Goal: Task Accomplishment & Management: Complete application form

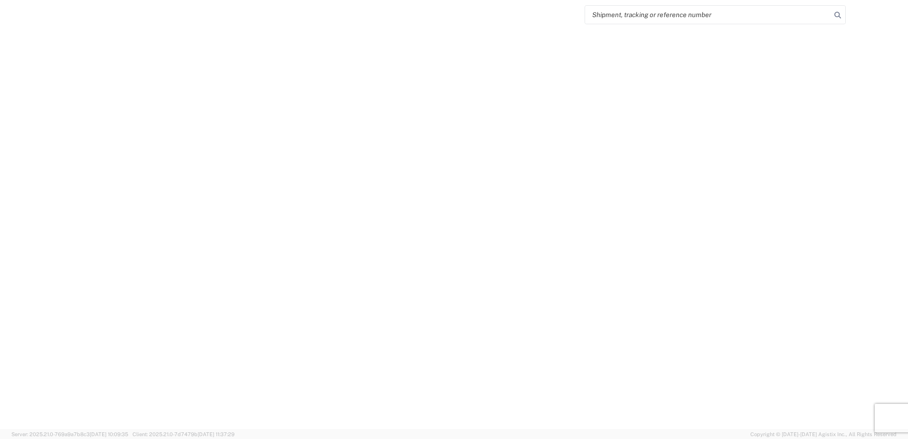
select select "FULL"
select select "LBS"
select select "IN"
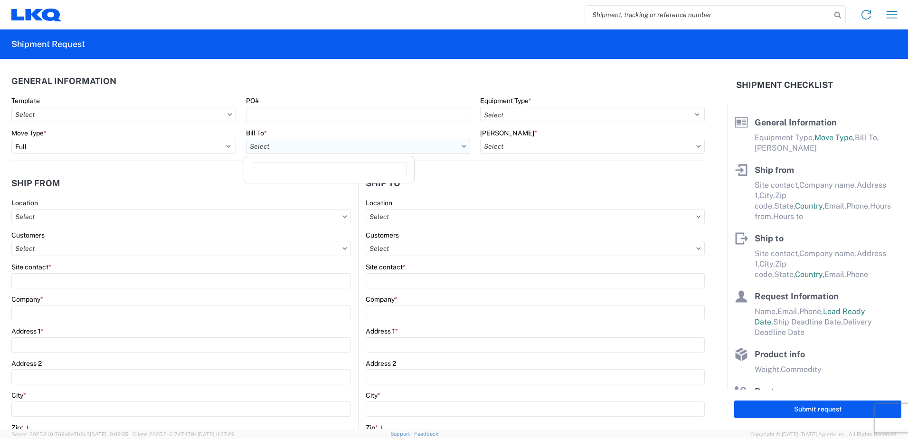
click at [445, 146] on input "text" at bounding box center [358, 146] width 225 height 15
type input "1760"
click at [302, 187] on div "1760 - LKQ Best Core" at bounding box center [329, 188] width 166 height 15
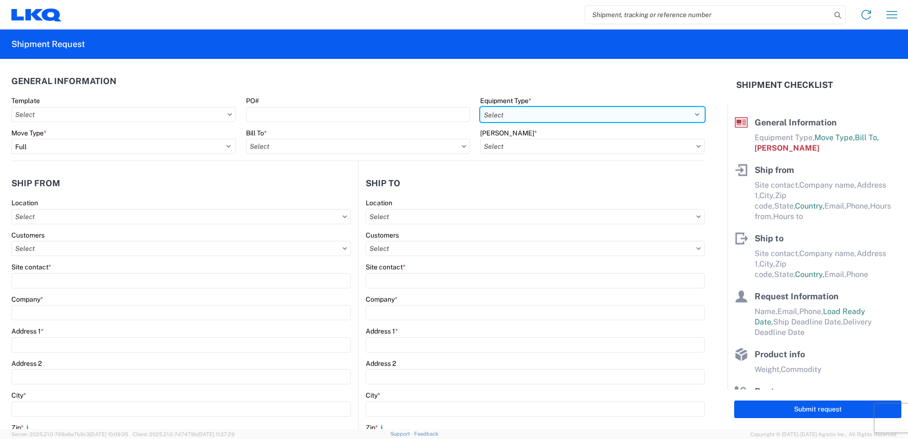
click at [549, 114] on select "Select 53’ Dry Van Flatbed Dropdeck (van) Lowboy (flatbed) Rail" at bounding box center [592, 114] width 225 height 15
select select "STDV"
click at [480, 107] on select "Select 53’ Dry Van Flatbed Dropdeck (van) Lowboy (flatbed) Rail" at bounding box center [592, 114] width 225 height 15
click at [513, 148] on input "text" at bounding box center [592, 146] width 225 height 15
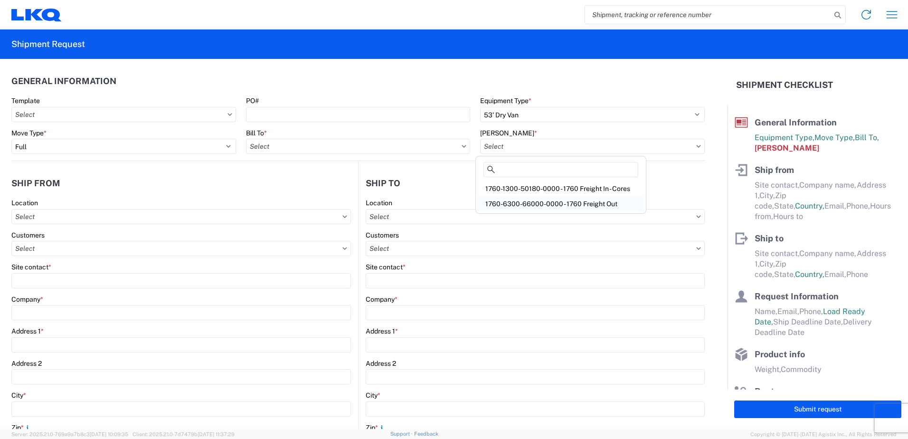
click at [525, 202] on div "1760-6300-66000-0000 - 1760 Freight Out" at bounding box center [561, 203] width 166 height 15
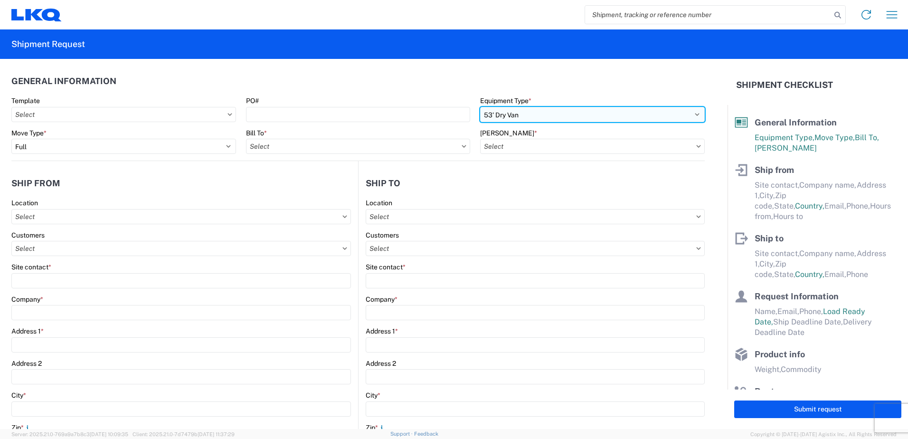
click at [690, 116] on select "Select 53’ Dry Van Flatbed Dropdeck (van) Lowboy (flatbed) Rail" at bounding box center [592, 114] width 225 height 15
click at [432, 89] on header "General Information" at bounding box center [357, 80] width 693 height 21
click at [44, 215] on input "text" at bounding box center [181, 216] width 340 height 15
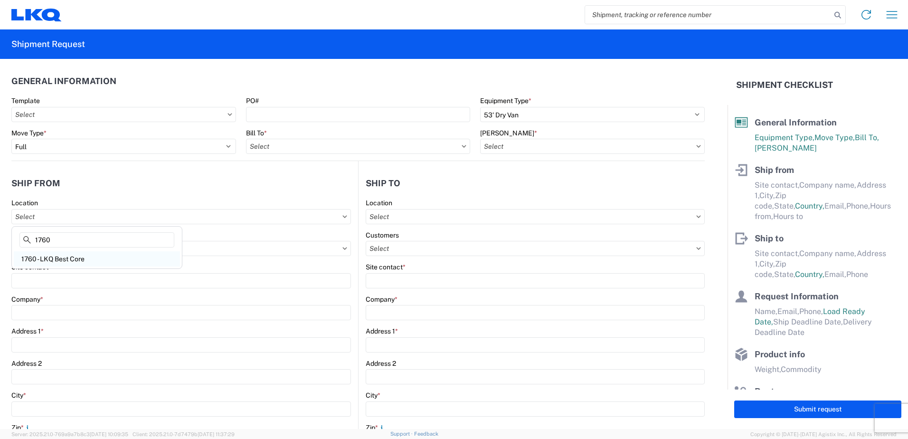
type input "1760"
click at [52, 260] on div "1760 - LKQ Best Core" at bounding box center [97, 258] width 166 height 15
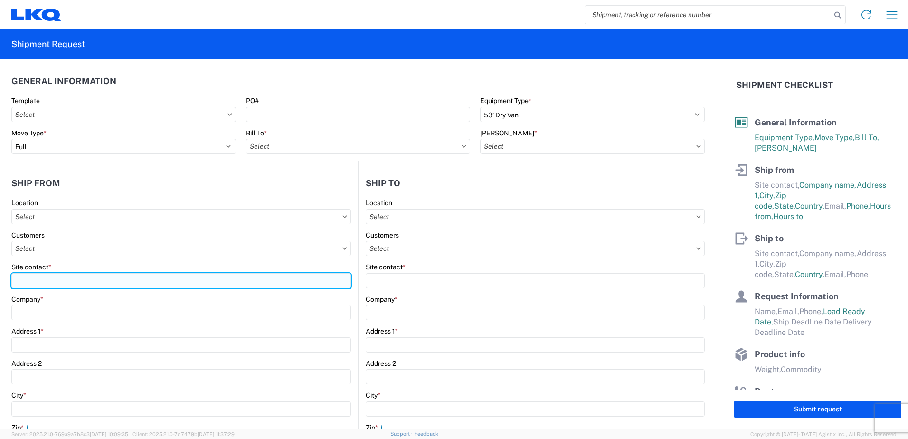
click at [35, 280] on input "Site contact *" at bounding box center [181, 280] width 340 height 15
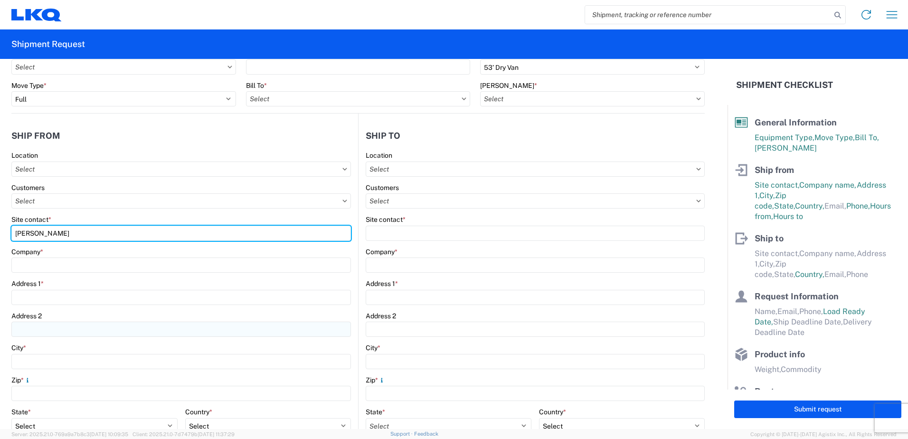
type input "[PERSON_NAME]"
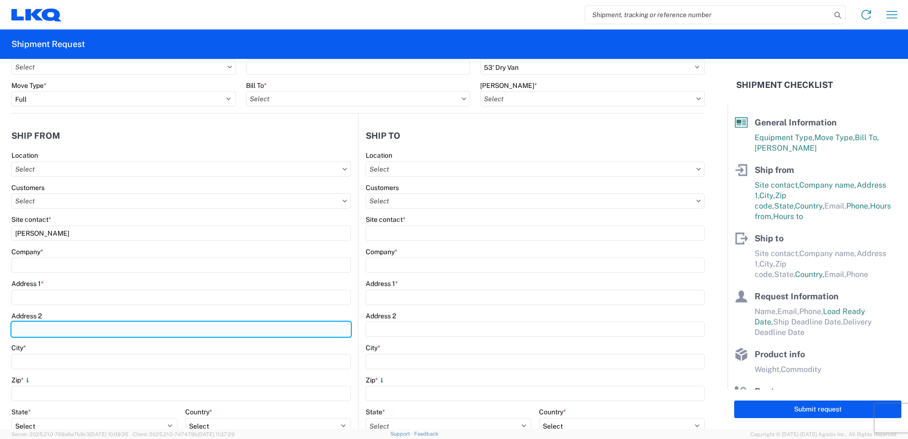
click at [89, 330] on input "Address 2" at bounding box center [181, 329] width 340 height 15
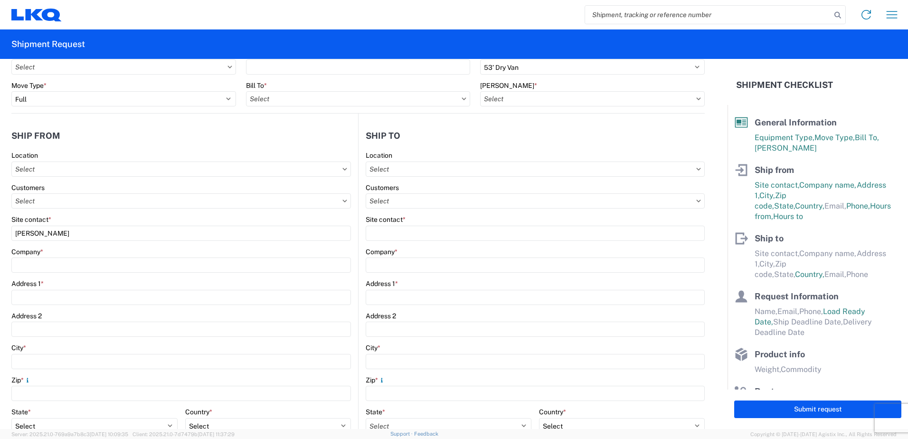
click at [342, 201] on icon at bounding box center [344, 200] width 5 height 3
click at [342, 200] on icon at bounding box center [344, 200] width 5 height 3
click at [49, 204] on input "text" at bounding box center [181, 200] width 340 height 15
click at [232, 255] on div "Company *" at bounding box center [181, 251] width 340 height 9
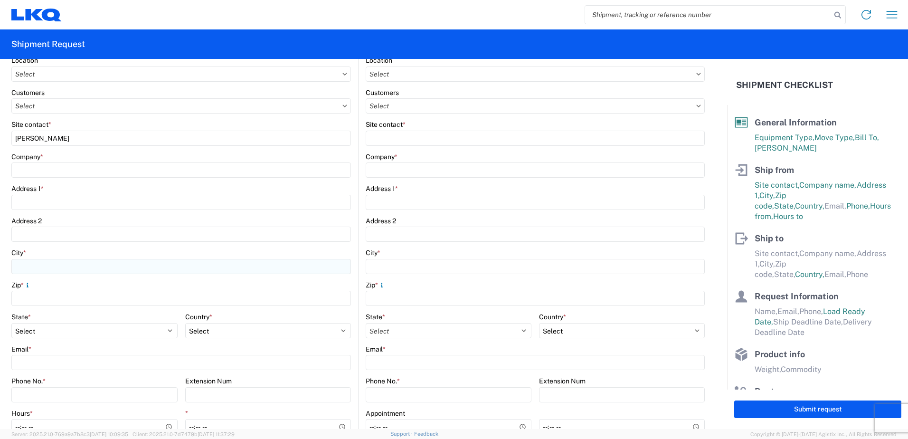
scroll to position [190, 0]
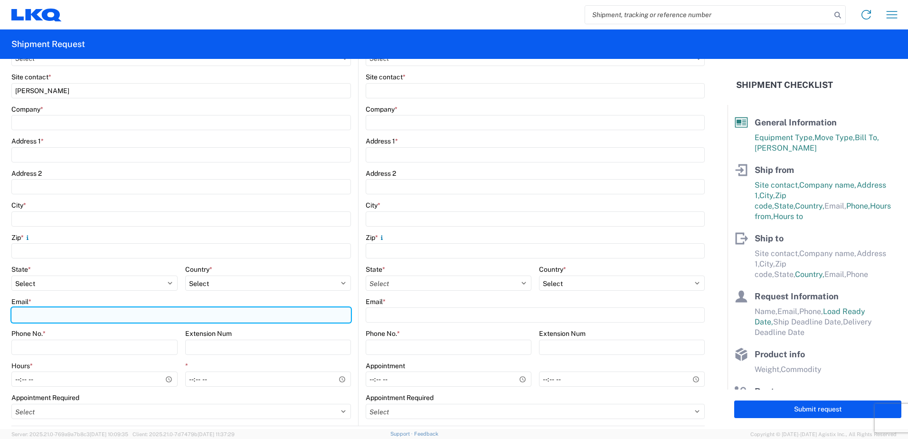
click at [23, 314] on input "Email *" at bounding box center [181, 314] width 340 height 15
type input "[EMAIL_ADDRESS][DOMAIN_NAME]"
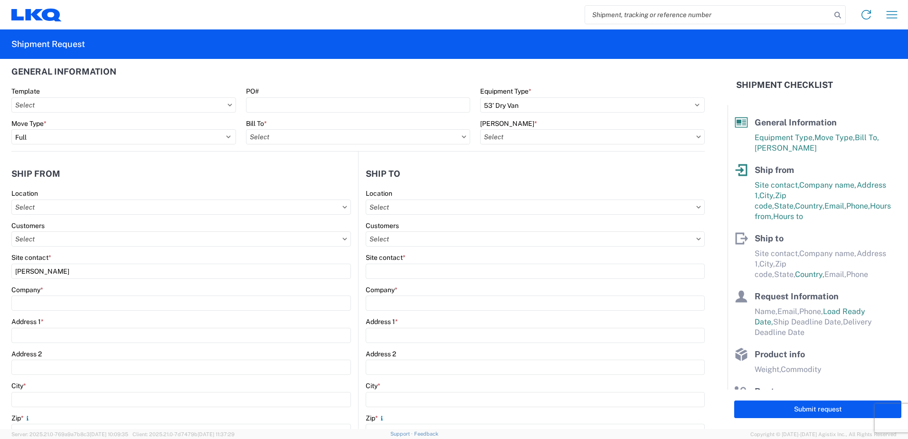
scroll to position [0, 0]
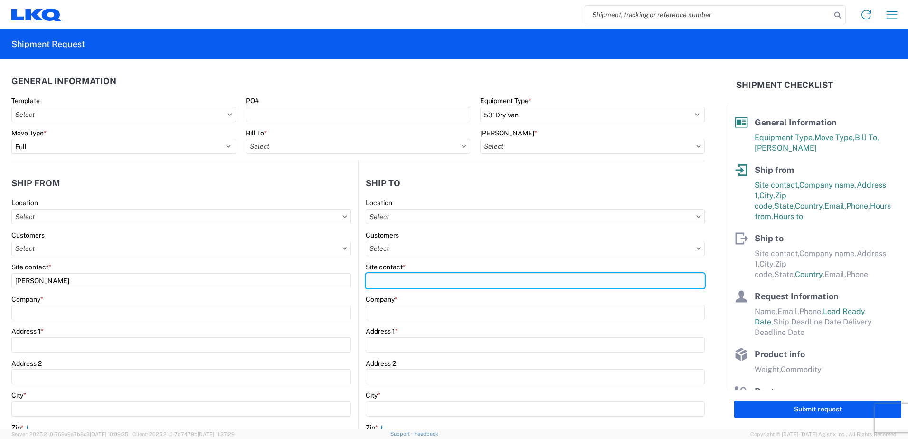
click at [385, 277] on input "Site contact *" at bounding box center [535, 280] width 339 height 15
type input "S"
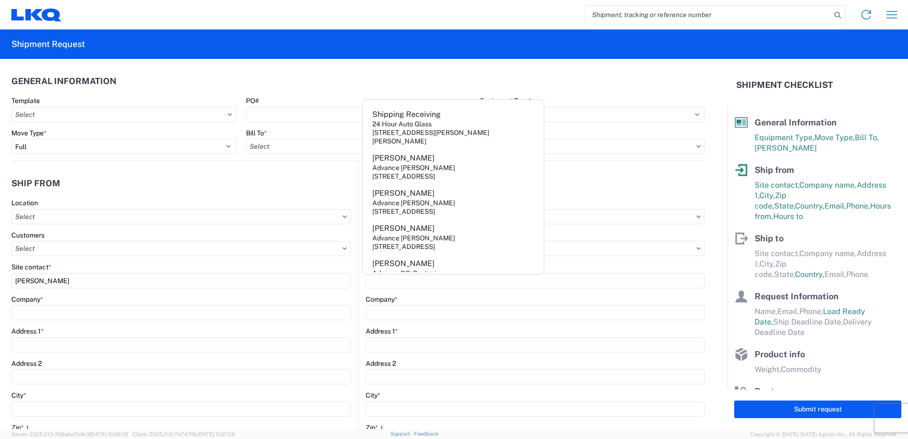
click at [477, 325] on agx-form-control-wrapper-v2 "Company *" at bounding box center [535, 311] width 339 height 32
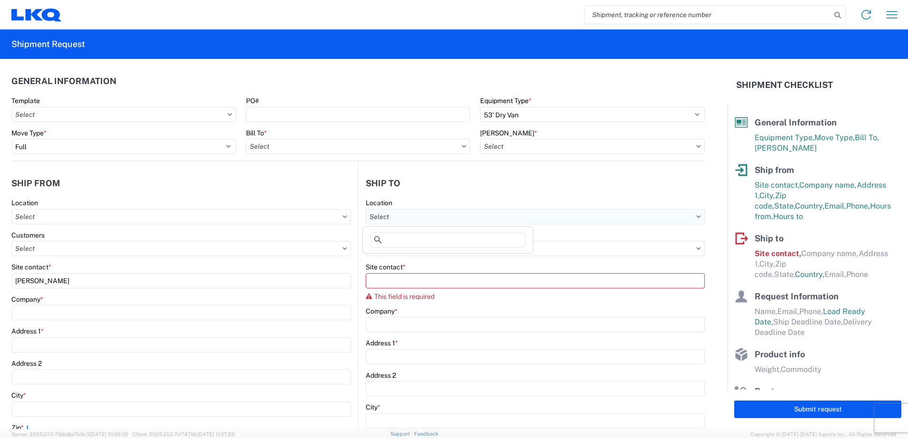
click at [395, 217] on input "text" at bounding box center [535, 216] width 339 height 15
type input "B"
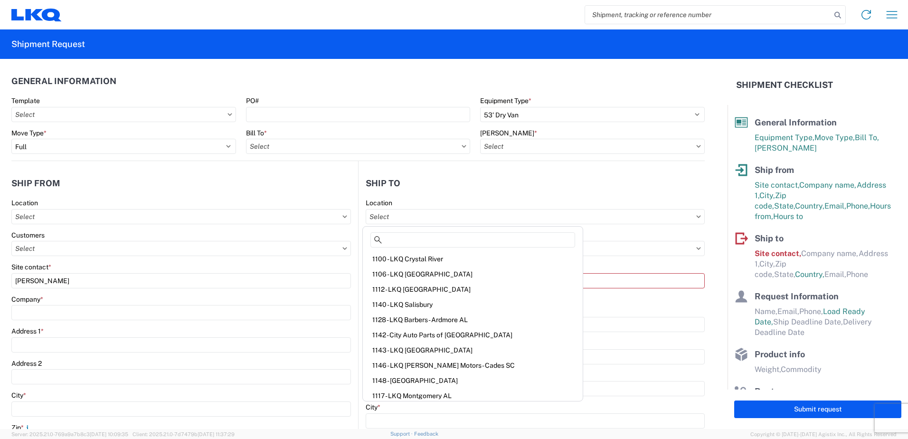
click at [616, 307] on div "Company *" at bounding box center [535, 311] width 339 height 9
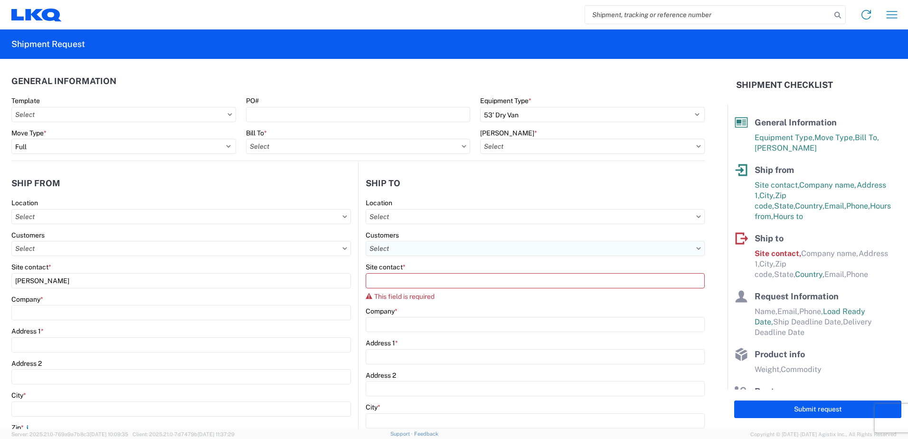
click at [390, 248] on input "text" at bounding box center [535, 248] width 339 height 15
type input "B"
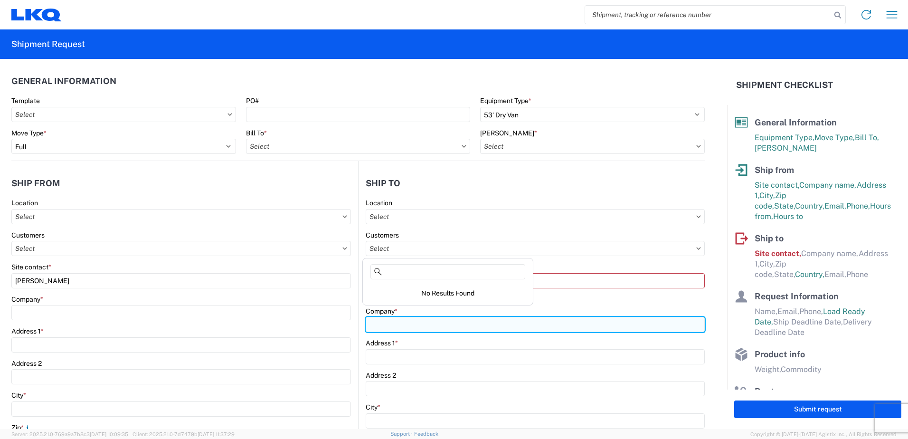
click at [398, 326] on input "Company *" at bounding box center [535, 324] width 339 height 15
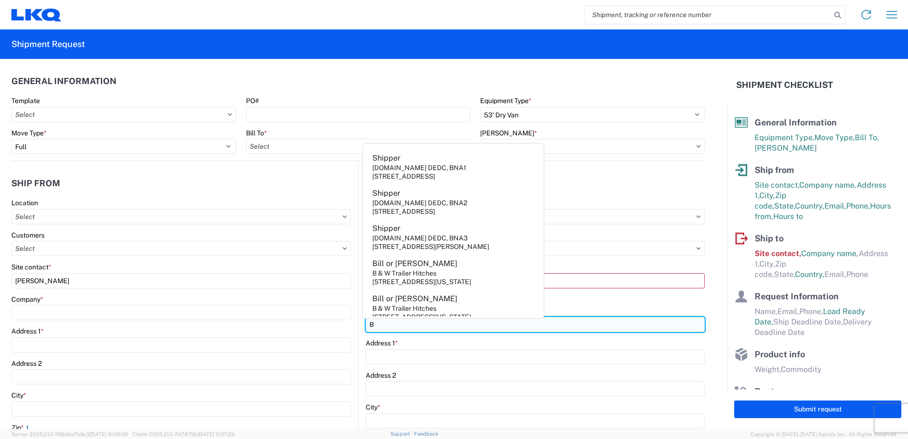
type input "Blue Streak Electronics"
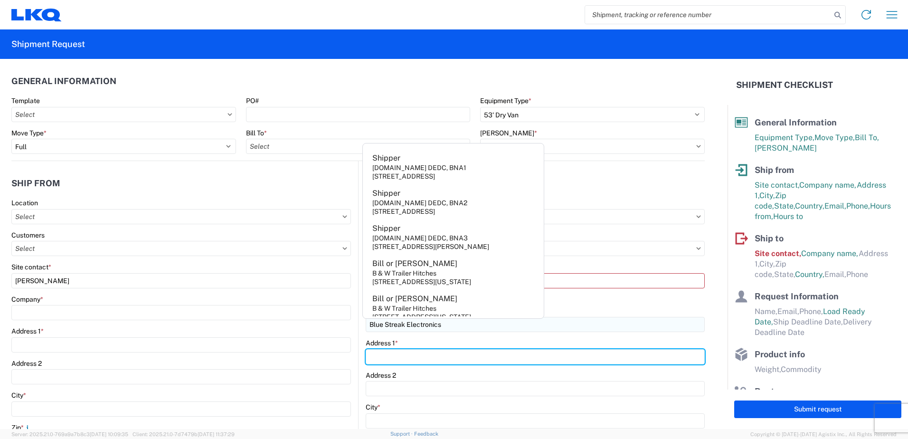
type input "[STREET_ADDRESS]"
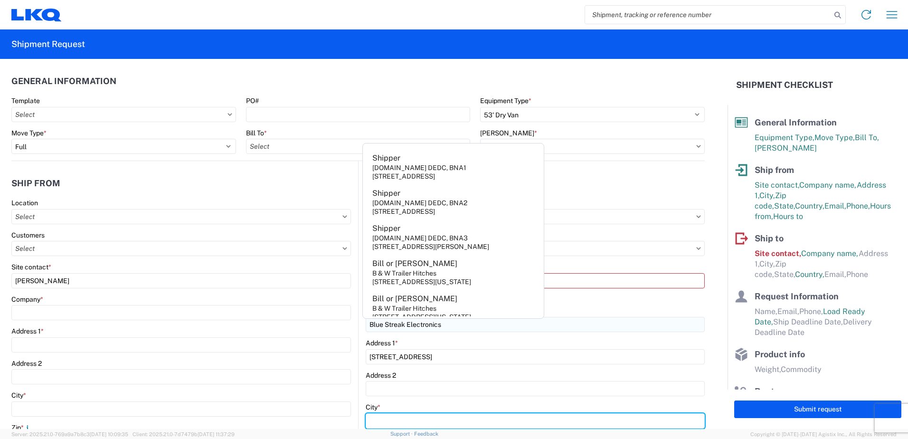
type input "[GEOGRAPHIC_DATA]"
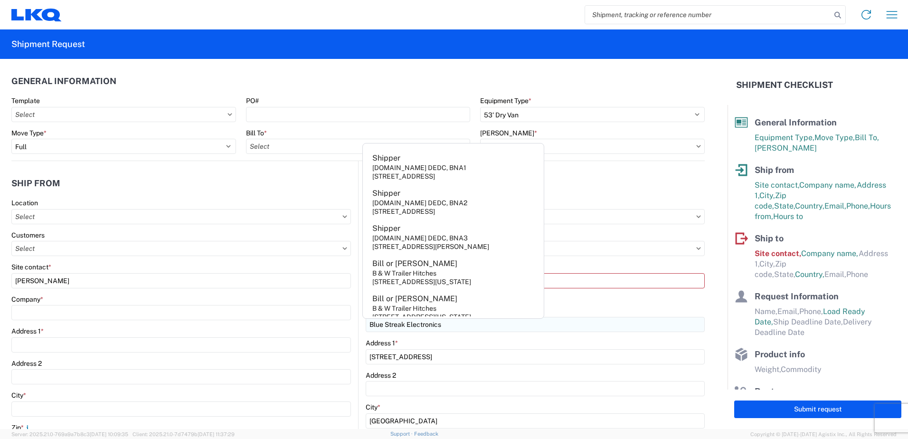
type input "92154"
select select "CA"
type input "[EMAIL_ADDRESS][DOMAIN_NAME]"
type input "[PERSON_NAME]"
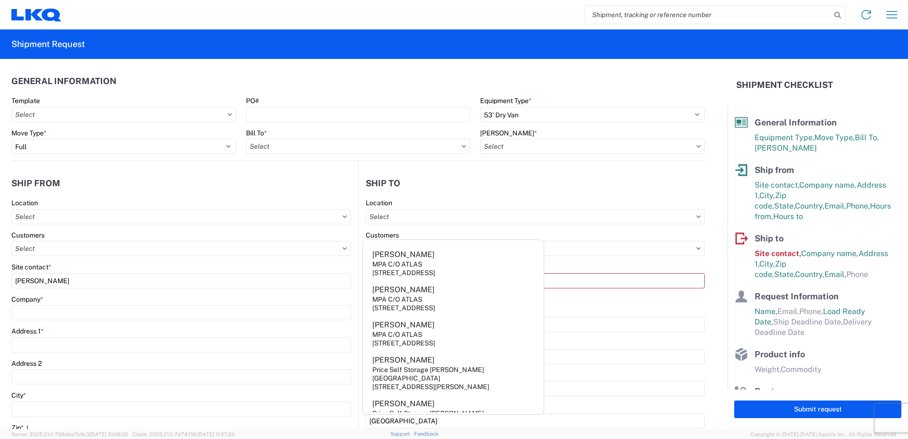
click at [584, 187] on header "Ship to" at bounding box center [532, 182] width 346 height 21
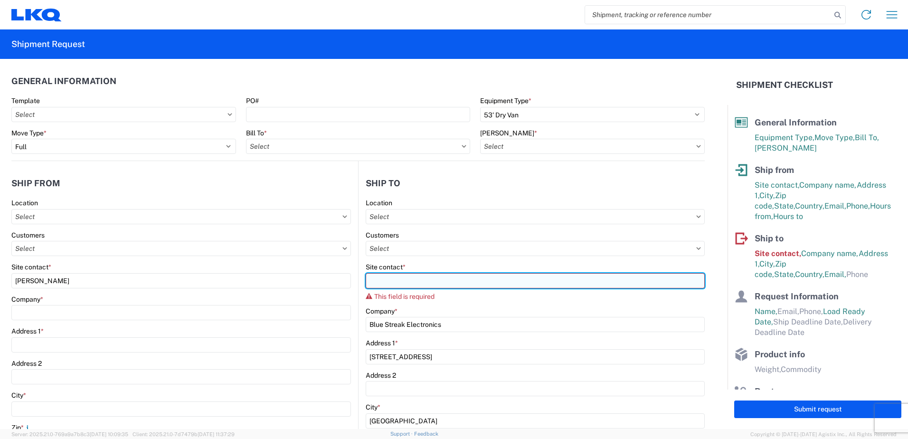
click at [375, 279] on input "Site contact *" at bounding box center [535, 280] width 339 height 15
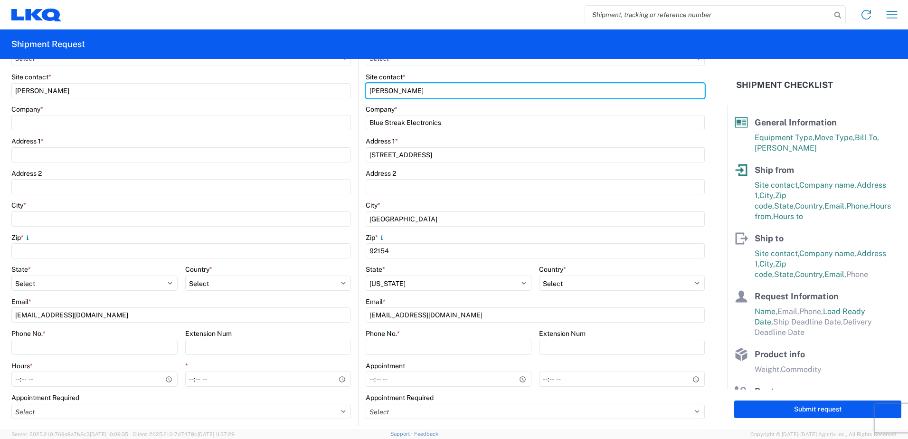
scroll to position [237, 0]
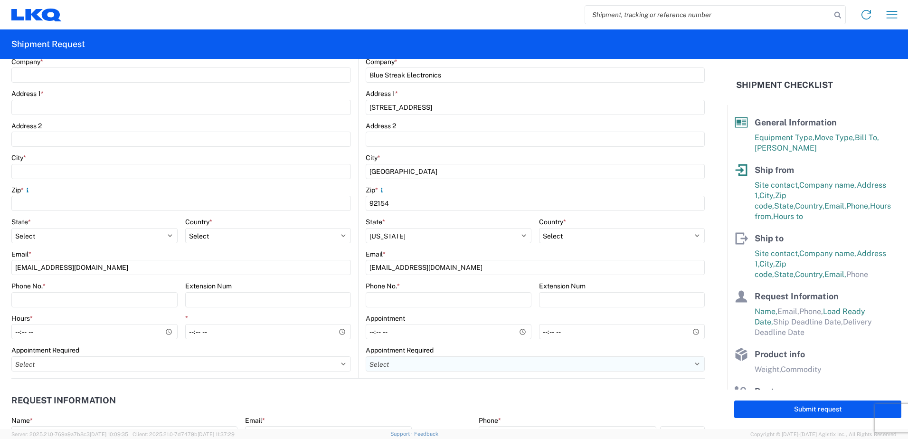
type input "[PERSON_NAME]"
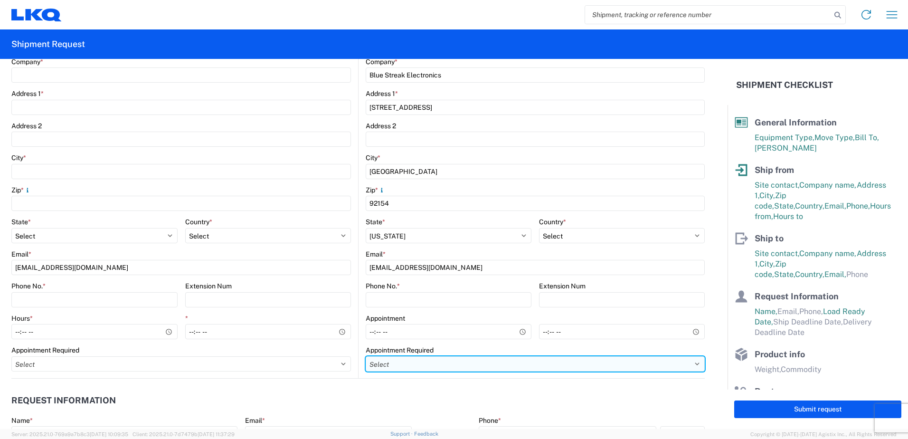
click at [650, 364] on select "Select Appt Required Appt Not Required Appt - First available" at bounding box center [535, 363] width 339 height 15
select select "apptRequired"
click at [366, 356] on select "Select Appt Required Appt Not Required Appt - First available" at bounding box center [535, 363] width 339 height 15
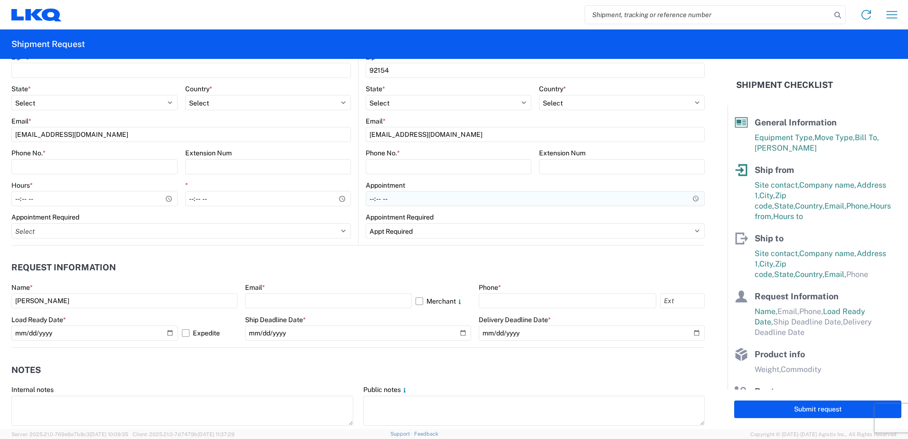
scroll to position [380, 0]
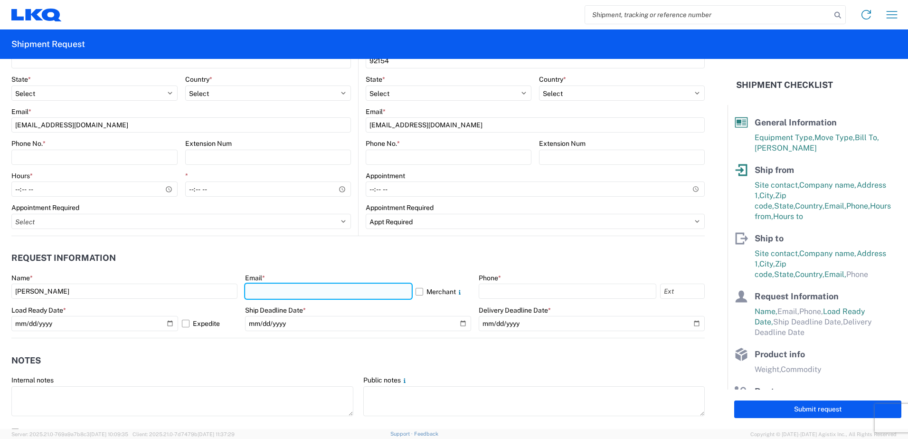
click at [275, 293] on input "text" at bounding box center [328, 291] width 167 height 15
type input "[EMAIL_ADDRESS][DOMAIN_NAME]"
type input "2818861028"
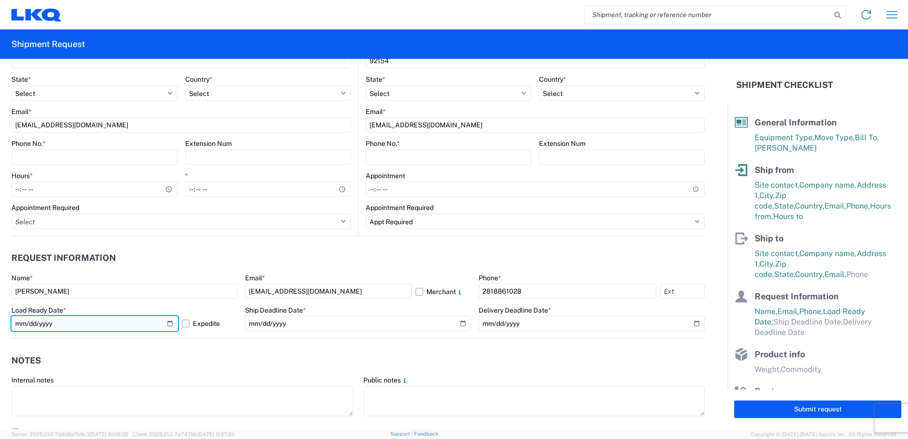
click at [166, 323] on input "[DATE]" at bounding box center [94, 323] width 167 height 15
type input "[DATE]"
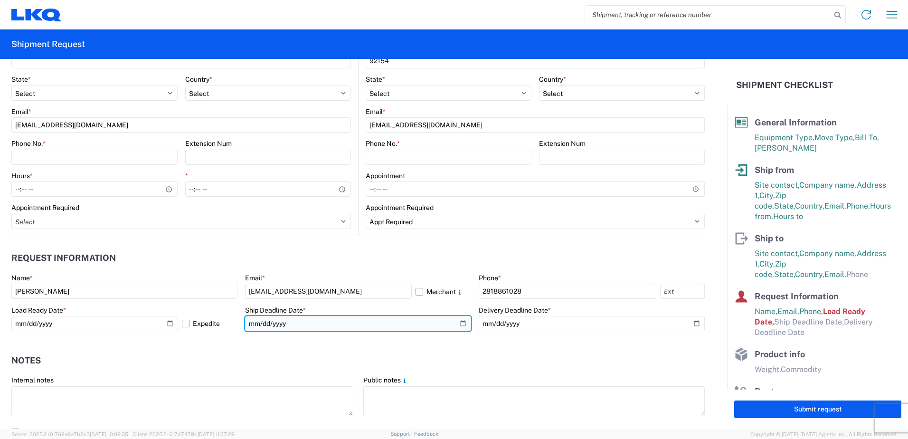
click at [457, 324] on input "date" at bounding box center [358, 323] width 226 height 15
type input "[DATE]"
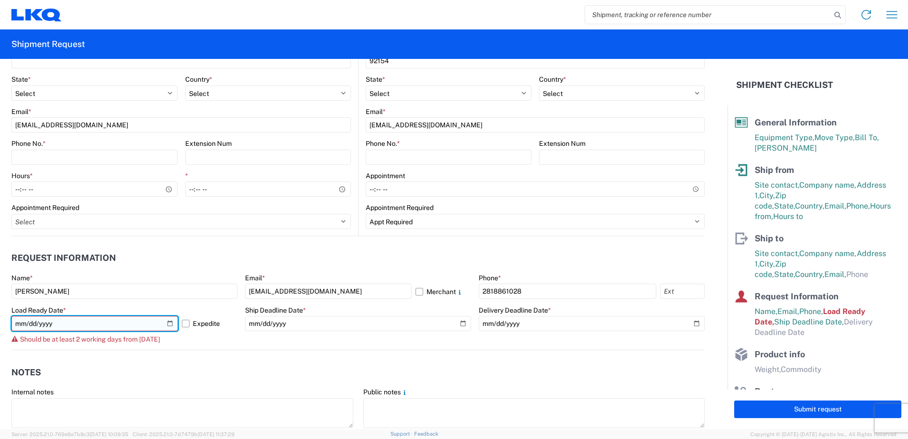
click at [166, 323] on input "[DATE]" at bounding box center [94, 323] width 167 height 15
type input "[DATE]"
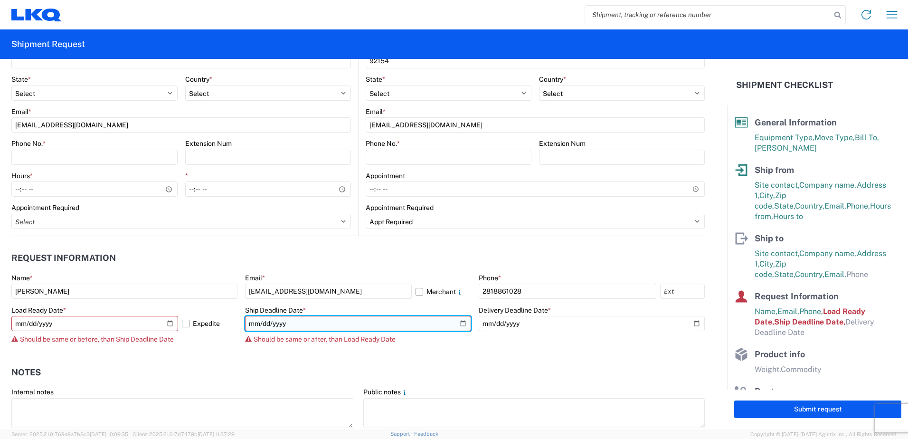
click at [459, 323] on input "[DATE]" at bounding box center [358, 323] width 226 height 15
type input "[DATE]"
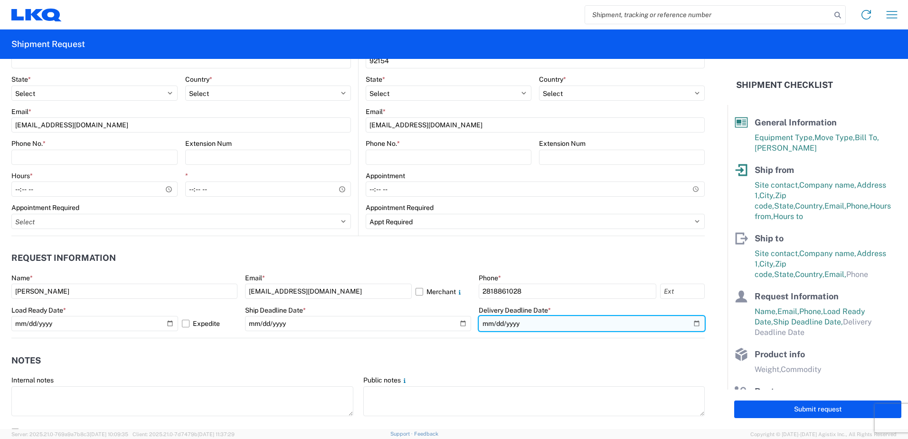
click at [689, 324] on input "date" at bounding box center [592, 323] width 226 height 15
type input "[DATE]"
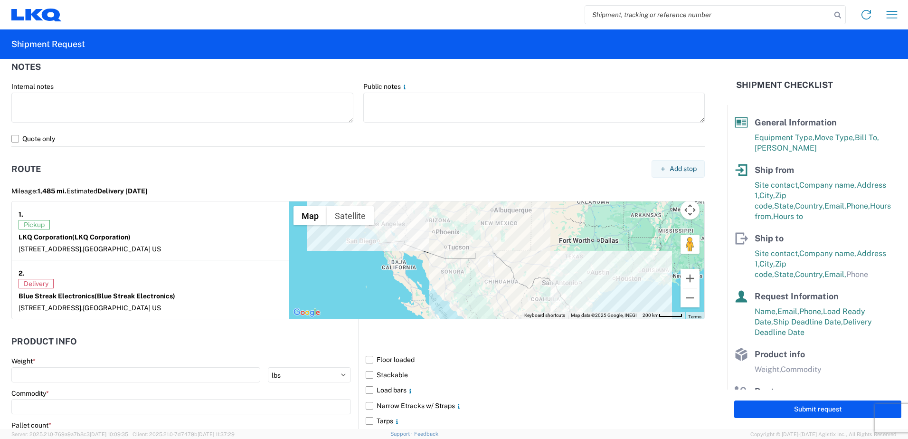
scroll to position [807, 0]
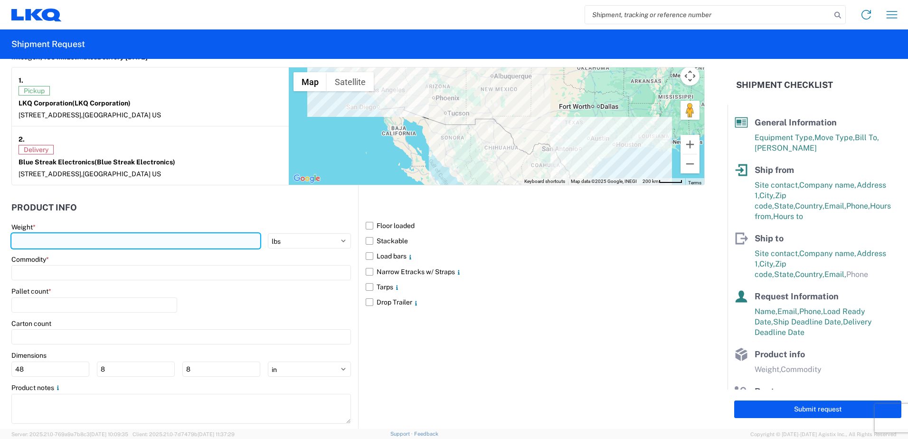
click at [26, 239] on input "number" at bounding box center [135, 240] width 249 height 15
type input "20000"
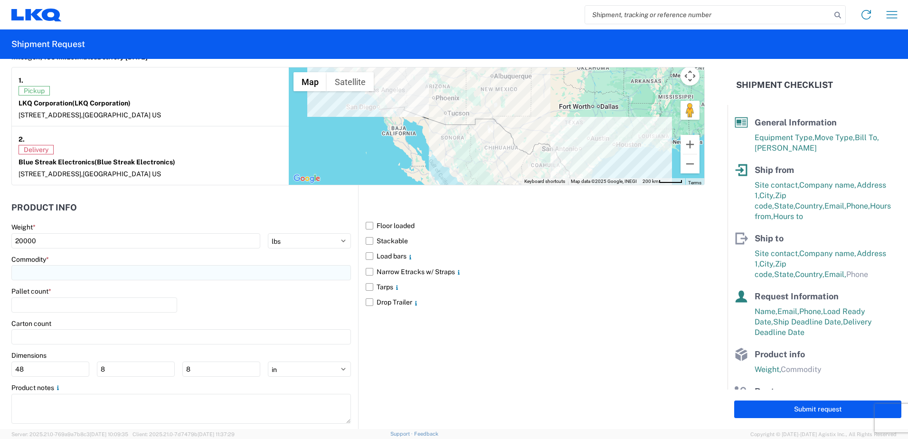
click at [31, 269] on input at bounding box center [181, 272] width 340 height 15
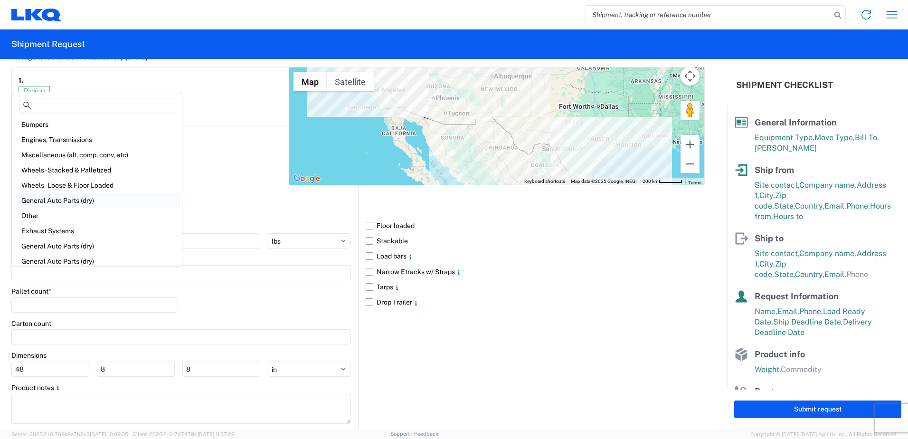
click at [36, 198] on div "General Auto Parts (dry)" at bounding box center [97, 200] width 166 height 15
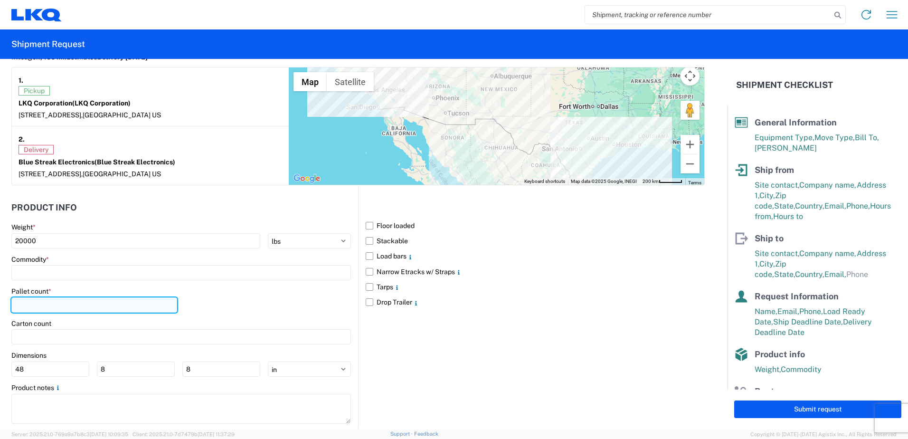
click at [32, 303] on input "number" at bounding box center [94, 304] width 166 height 15
type input "16"
click at [393, 223] on label "Floor loaded" at bounding box center [535, 225] width 339 height 15
click at [0, 0] on input "Floor loaded" at bounding box center [0, 0] width 0 height 0
click at [382, 239] on label "Stackable" at bounding box center [535, 240] width 339 height 15
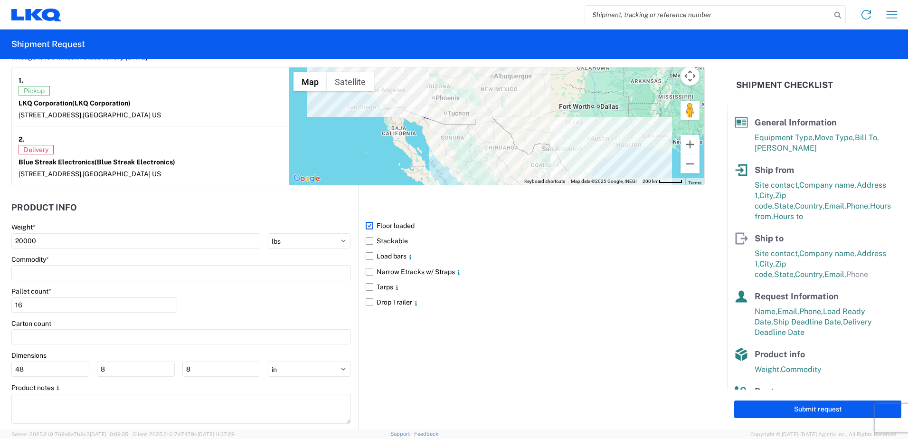
click at [0, 0] on input "Stackable" at bounding box center [0, 0] width 0 height 0
click at [806, 409] on button "Submit request" at bounding box center [817, 409] width 167 height 18
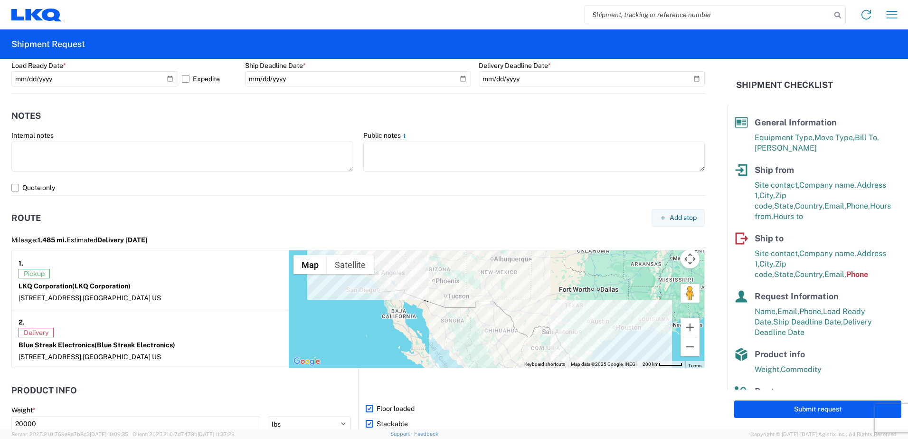
scroll to position [629, 0]
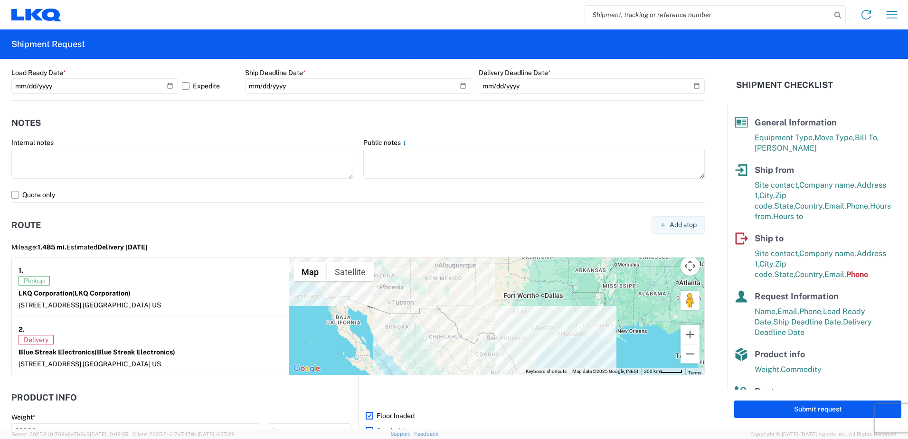
drag, startPoint x: 479, startPoint y: 283, endPoint x: 535, endPoint y: 379, distance: 111.3
click at [535, 379] on form "General Information Template PO# Equipment Type * Select 53’ Dry Van Flatbed Dr…" at bounding box center [364, 244] width 728 height 370
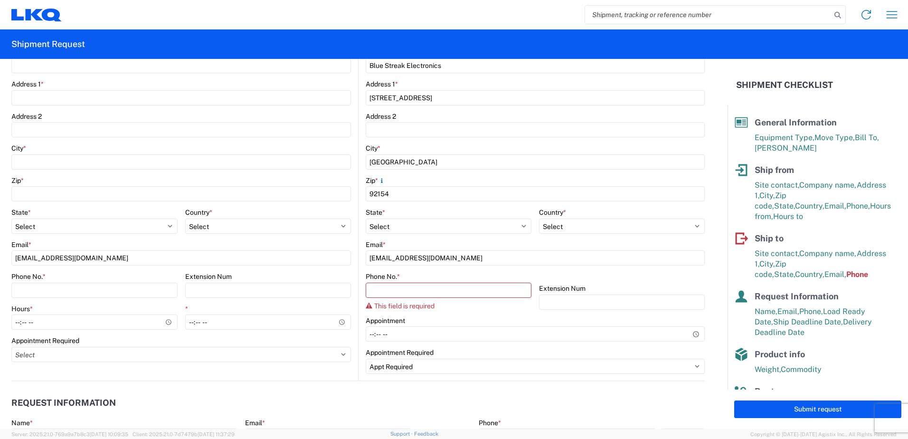
scroll to position [249, 0]
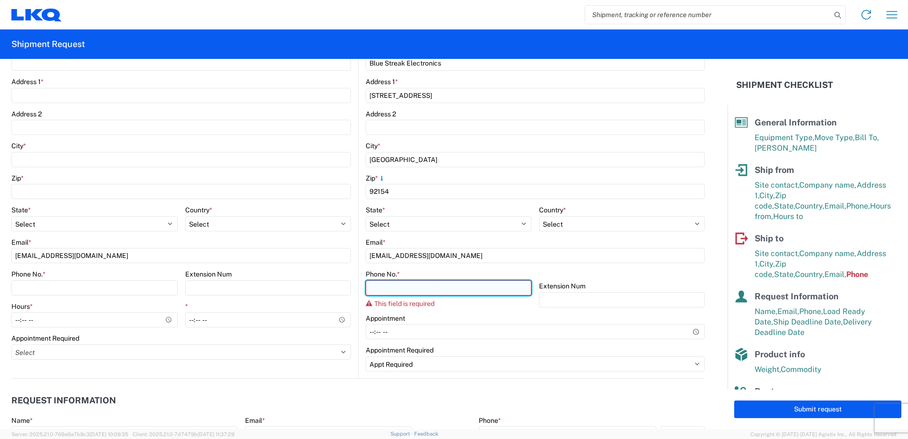
click at [376, 288] on input "Phone No. *" at bounding box center [449, 287] width 166 height 15
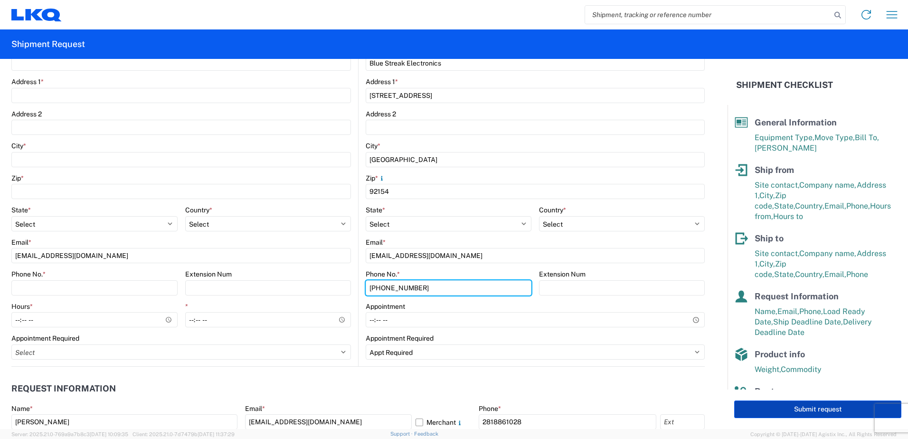
type input "[PHONE_NUMBER]"
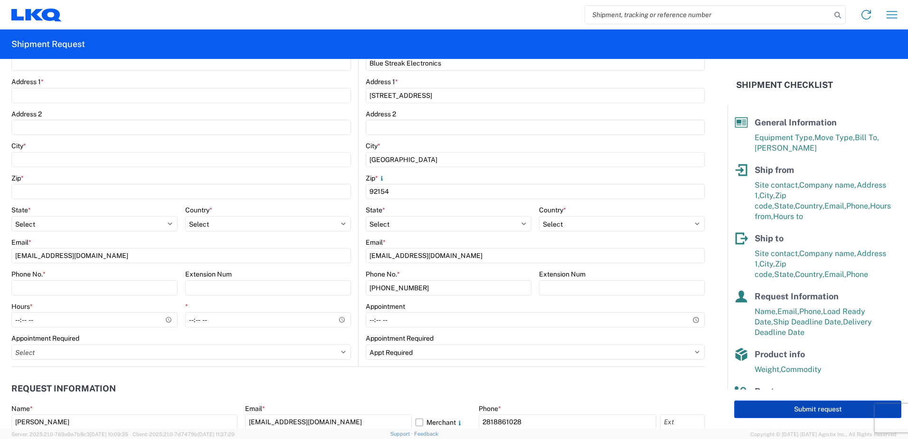
click at [803, 410] on button "Submit request" at bounding box center [817, 409] width 167 height 18
